Goal: Information Seeking & Learning: Learn about a topic

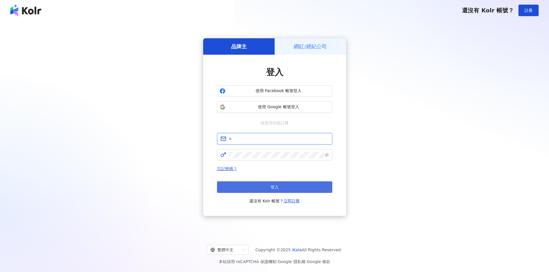
type input "**********"
click at [262, 187] on button "登入" at bounding box center [274, 188] width 115 height 12
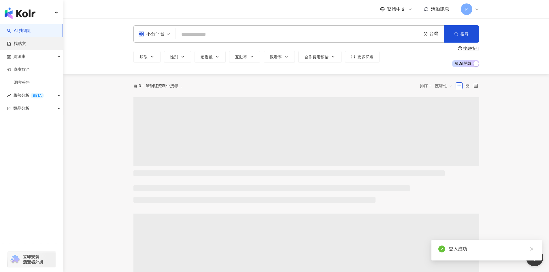
click at [26, 41] on link "找貼文" at bounding box center [16, 44] width 19 height 6
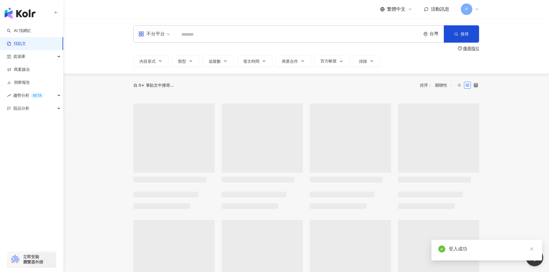
click at [197, 35] on input "search" at bounding box center [298, 34] width 240 height 12
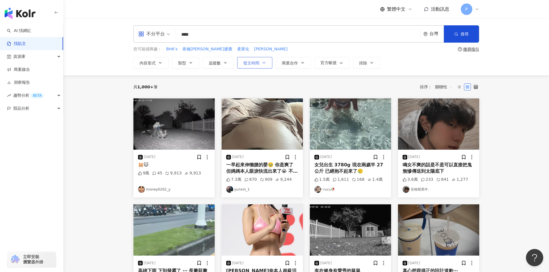
type input "****"
click at [268, 61] on button "發文時間" at bounding box center [254, 63] width 35 height 12
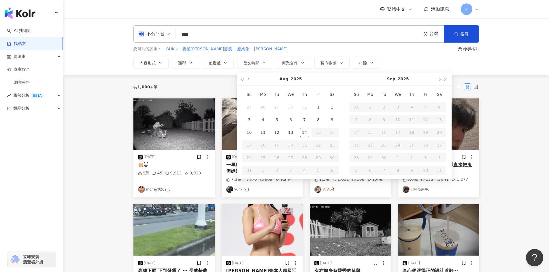
click at [249, 81] on button "button" at bounding box center [249, 79] width 6 height 13
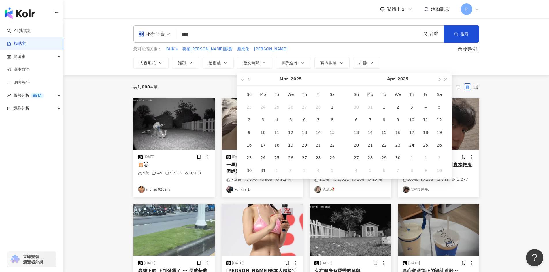
click at [249, 81] on button "button" at bounding box center [249, 79] width 6 height 13
type input "**********"
drag, startPoint x: 292, startPoint y: 108, endPoint x: 374, endPoint y: 104, distance: 81.6
click at [292, 108] on div "1" at bounding box center [290, 107] width 9 height 9
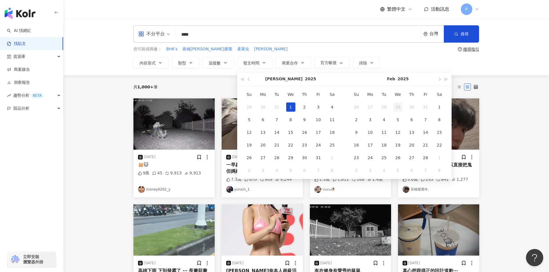
type input "**********"
click at [441, 80] on button "button" at bounding box center [439, 79] width 6 height 13
click at [440, 80] on button "button" at bounding box center [439, 79] width 6 height 13
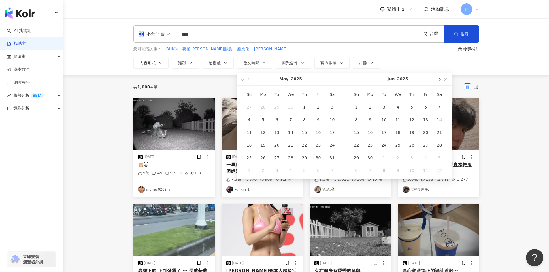
click at [440, 80] on button "button" at bounding box center [439, 79] width 6 height 13
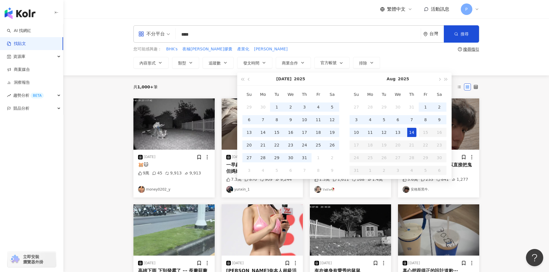
click at [410, 131] on div "14" at bounding box center [411, 132] width 9 height 9
type input "**********"
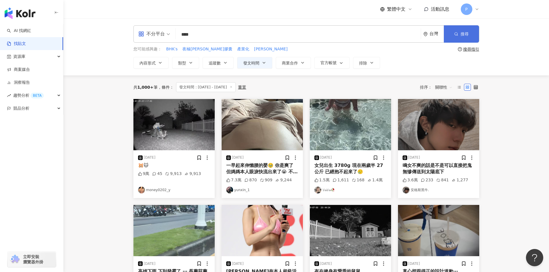
click at [453, 34] on button "搜尋" at bounding box center [461, 33] width 35 height 17
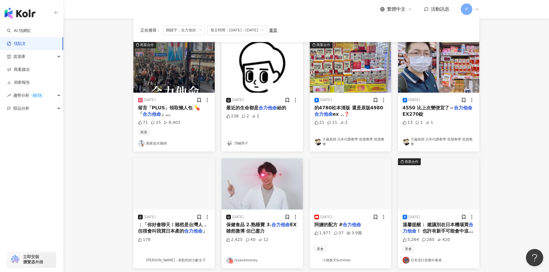
scroll to position [86, 0]
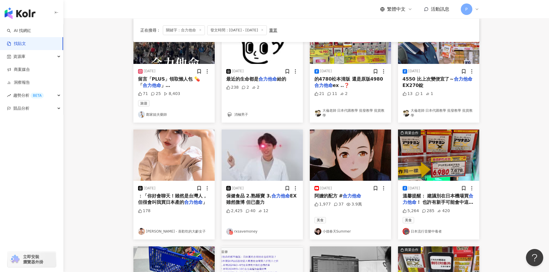
drag, startPoint x: 359, startPoint y: 162, endPoint x: 350, endPoint y: 208, distance: 46.9
click at [350, 208] on div "1,977 37 3.9萬" at bounding box center [350, 208] width 72 height 12
click at [344, 191] on div "[DATE] 阿嬤的配方 # 合力他命 1,977 37 3.9萬 美食 小德春天Summer" at bounding box center [350, 210] width 81 height 59
click at [328, 195] on span "阿嬤的配方 #" at bounding box center [328, 195] width 29 height 5
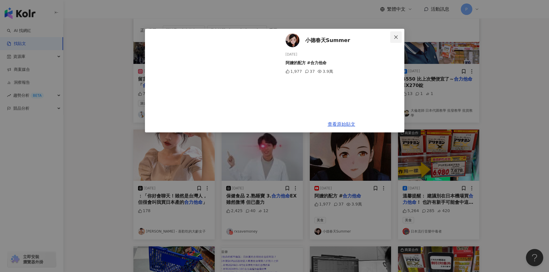
click at [398, 37] on span "Close" at bounding box center [396, 37] width 12 height 5
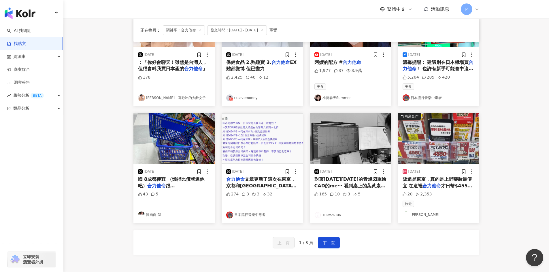
scroll to position [231, 0]
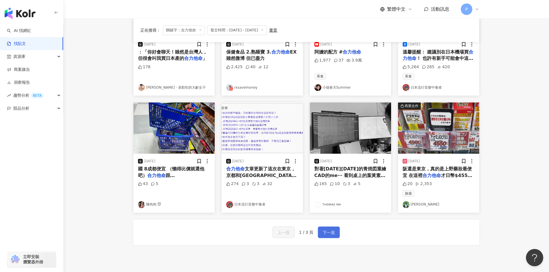
click at [324, 235] on span "下一頁" at bounding box center [329, 232] width 12 height 7
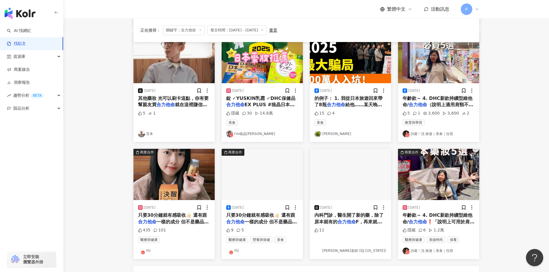
scroll to position [282, 0]
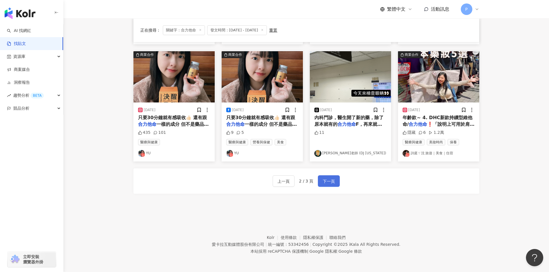
click at [326, 182] on span "下一頁" at bounding box center [329, 181] width 12 height 7
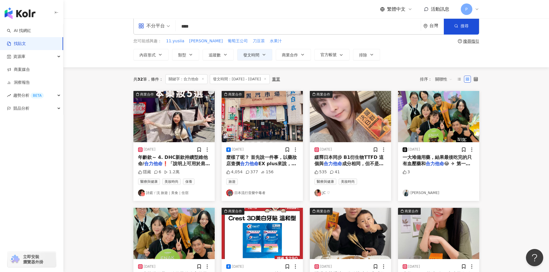
scroll to position [0, 0]
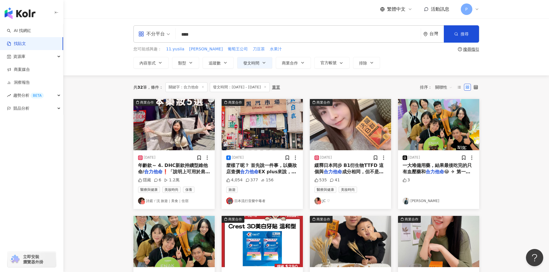
click at [214, 30] on input "****" at bounding box center [298, 34] width 240 height 12
type input "*"
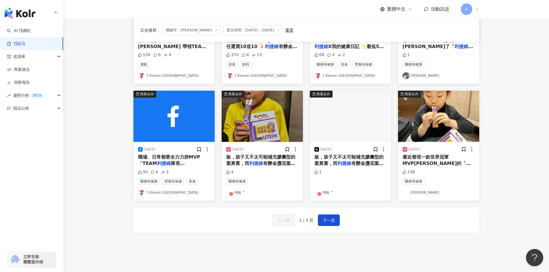
scroll to position [259, 0]
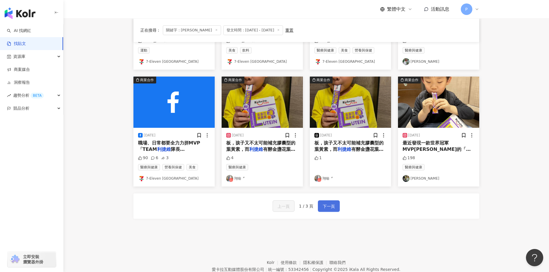
click at [328, 205] on span "下一頁" at bounding box center [329, 206] width 12 height 7
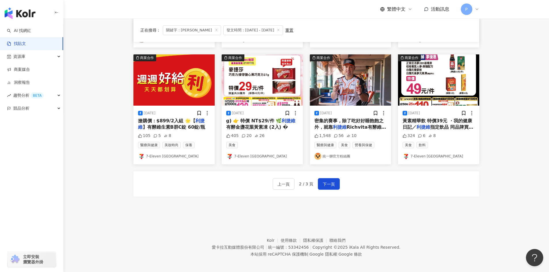
scroll to position [282, 0]
click at [332, 181] on span "下一頁" at bounding box center [329, 184] width 12 height 7
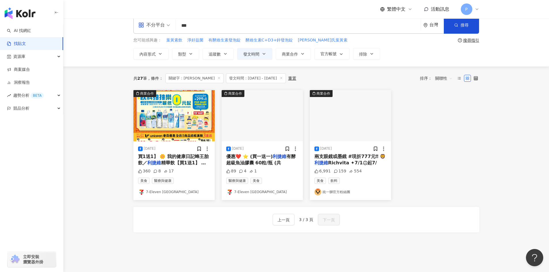
scroll to position [0, 0]
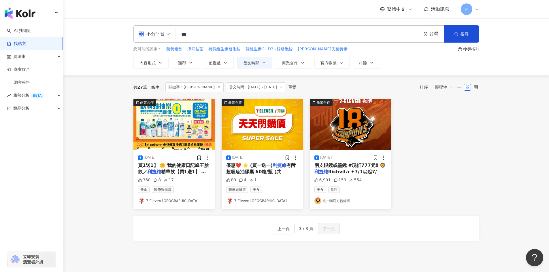
drag, startPoint x: 196, startPoint y: 34, endPoint x: 182, endPoint y: 34, distance: 14.1
click at [182, 34] on input "***" at bounding box center [298, 34] width 240 height 12
type input "**"
click at [471, 29] on button "搜尋" at bounding box center [461, 33] width 35 height 17
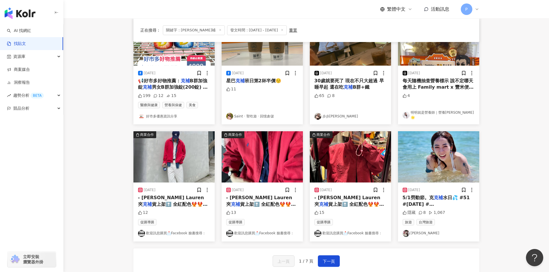
scroll to position [231, 0]
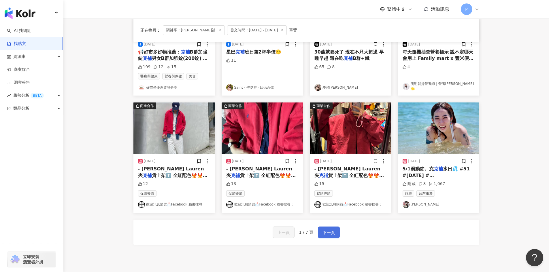
click at [328, 231] on span "下一頁" at bounding box center [329, 232] width 12 height 7
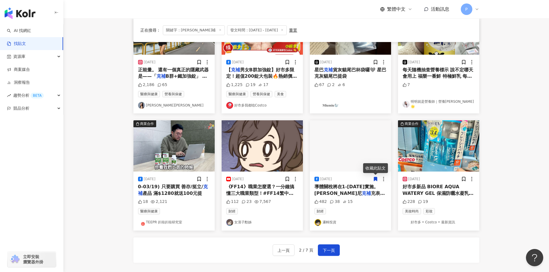
scroll to position [259, 0]
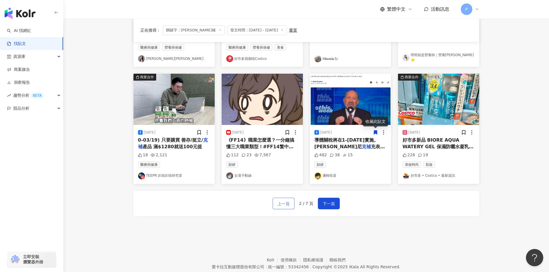
click at [280, 205] on span "上一頁" at bounding box center [283, 204] width 12 height 7
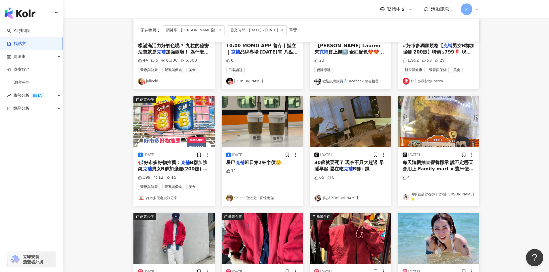
scroll to position [115, 0]
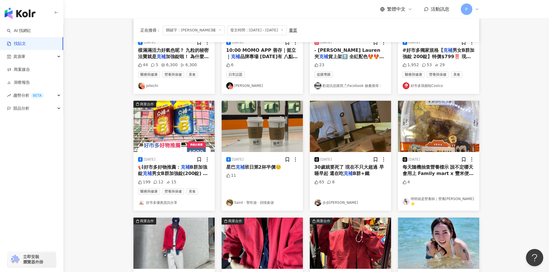
drag, startPoint x: 369, startPoint y: 130, endPoint x: 342, endPoint y: 176, distance: 53.5
click at [342, 176] on span "30歲就要死了 現在不只大超過 早睡早起 還在吃" at bounding box center [348, 171] width 69 height 12
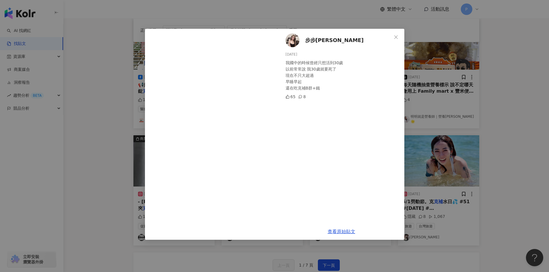
scroll to position [202, 0]
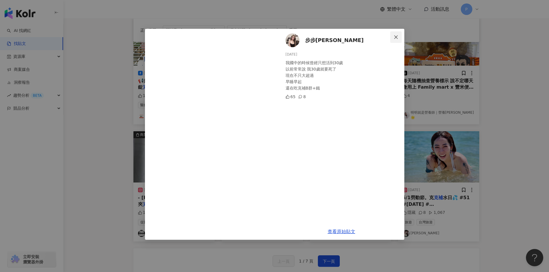
click at [394, 36] on icon "close" at bounding box center [396, 37] width 5 height 5
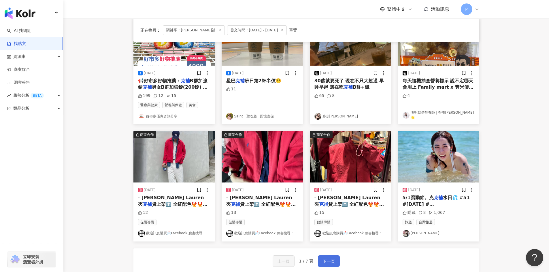
click at [325, 266] on button "下一頁" at bounding box center [329, 262] width 22 height 12
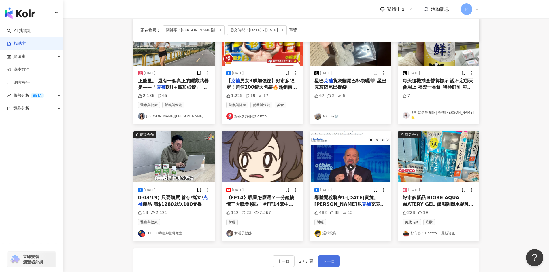
click at [324, 265] on button "下一頁" at bounding box center [329, 262] width 22 height 12
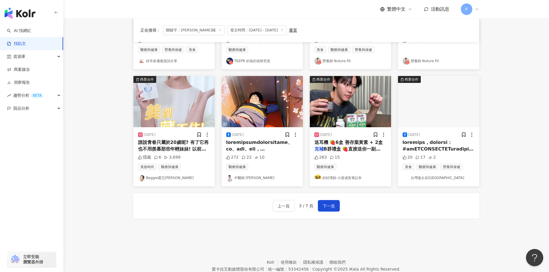
scroll to position [259, 0]
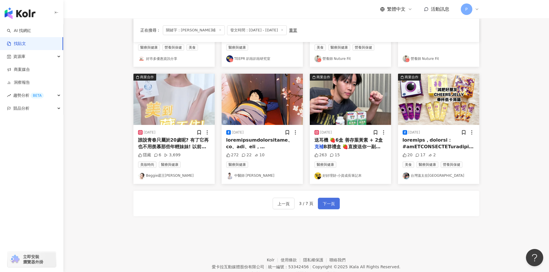
click at [332, 205] on span "下一頁" at bounding box center [329, 204] width 12 height 7
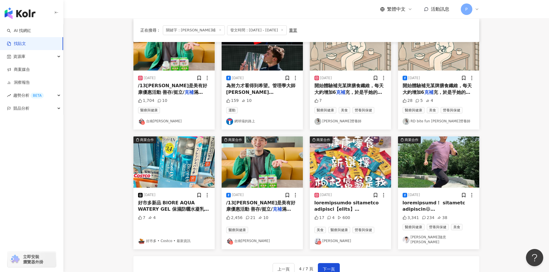
scroll to position [233, 0]
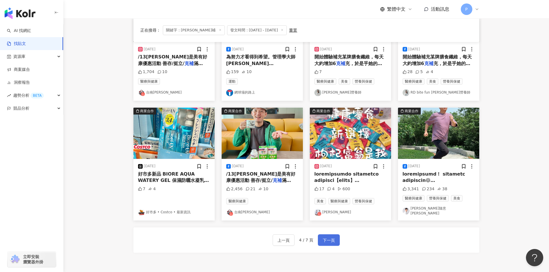
click at [333, 237] on span "下一頁" at bounding box center [329, 240] width 12 height 7
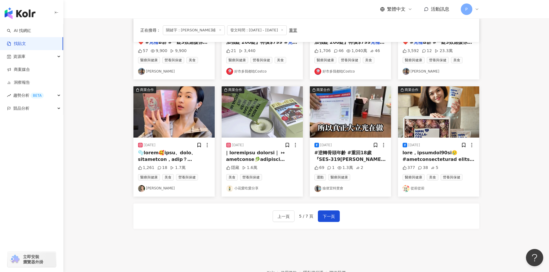
scroll to position [259, 0]
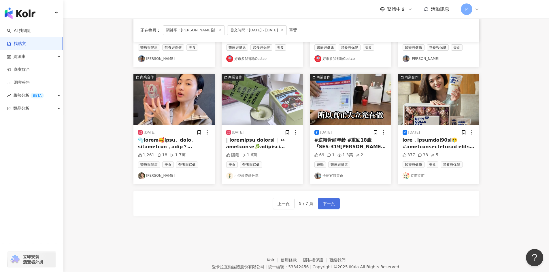
click at [329, 202] on span "下一頁" at bounding box center [329, 204] width 12 height 7
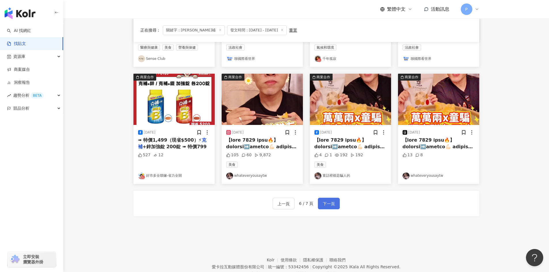
click at [333, 203] on span "下一頁" at bounding box center [329, 204] width 12 height 7
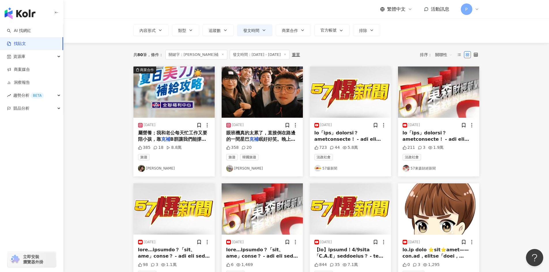
scroll to position [0, 0]
